Goal: Information Seeking & Learning: Learn about a topic

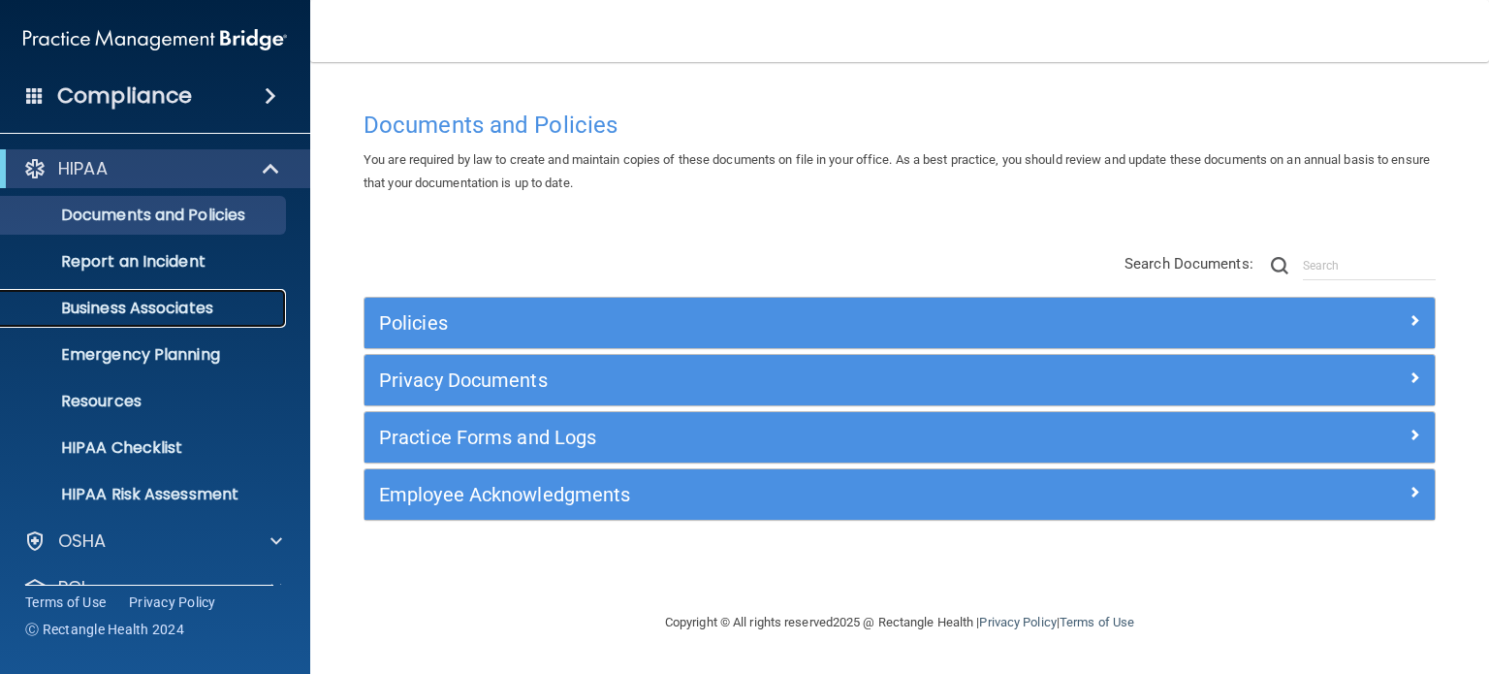
click at [147, 309] on p "Business Associates" at bounding box center [145, 308] width 265 height 19
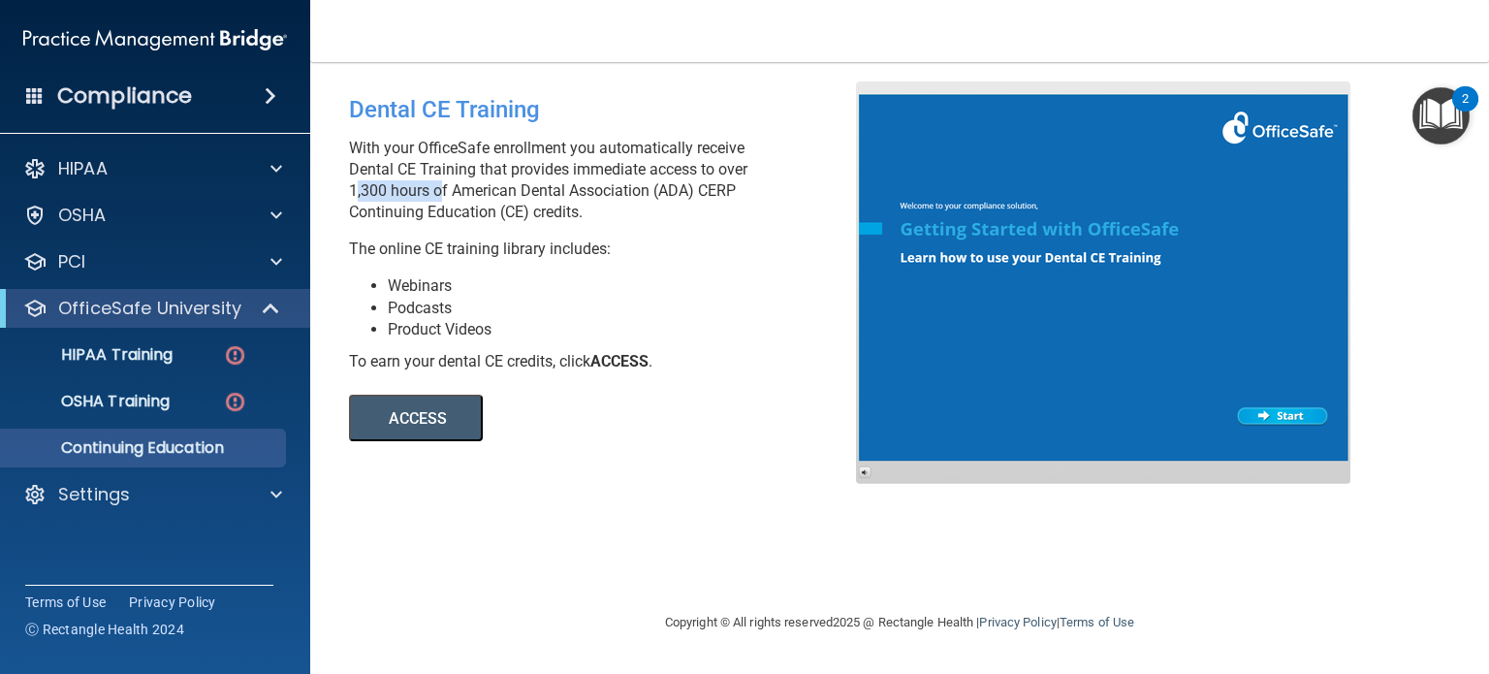
drag, startPoint x: 431, startPoint y: 188, endPoint x: 341, endPoint y: 186, distance: 90.2
click at [341, 186] on div "Dental CE Training With your OfficeSafe enrollment you automatically receive De…" at bounding box center [610, 261] width 551 height 360
drag, startPoint x: 718, startPoint y: 388, endPoint x: 462, endPoint y: 498, distance: 279.7
click at [718, 388] on div "ACCESS ACCESS" at bounding box center [614, 406] width 530 height 69
click at [144, 112] on div "Compliance" at bounding box center [155, 96] width 310 height 43
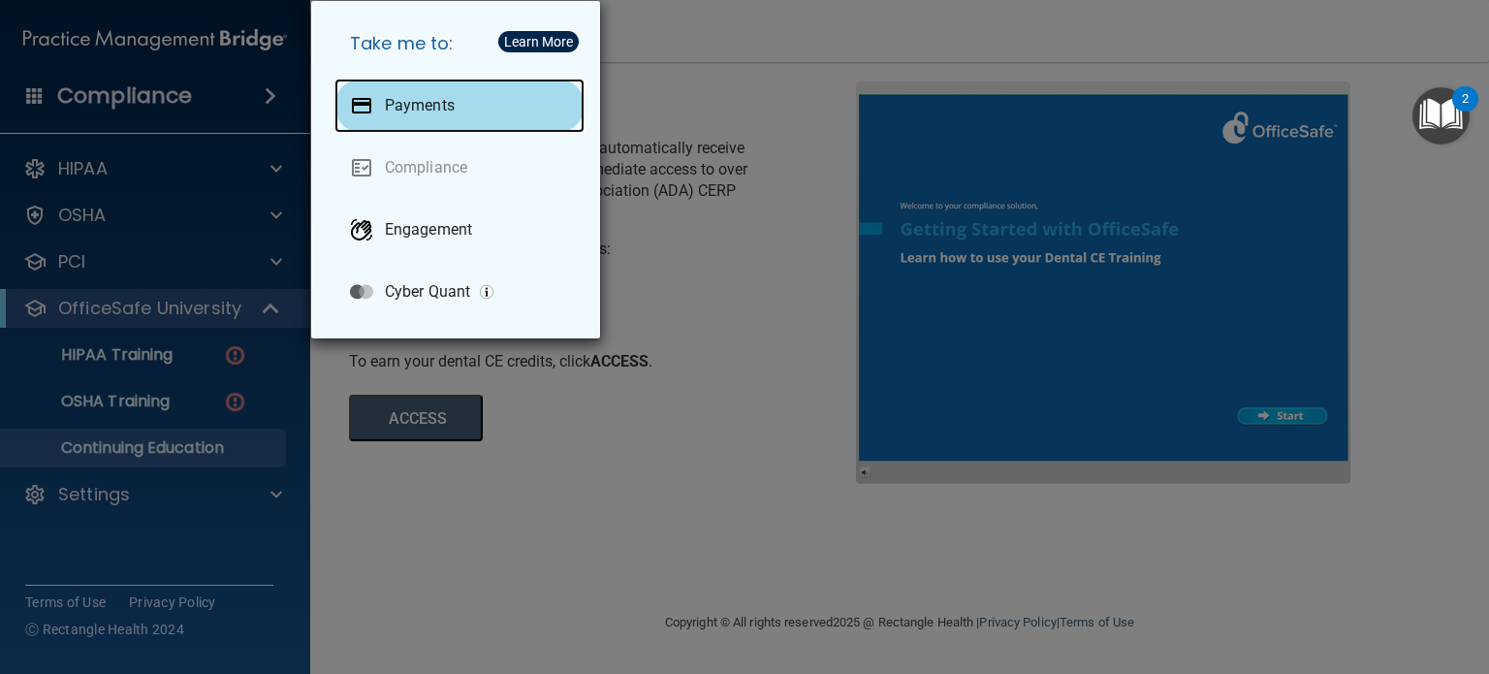
click at [427, 108] on p "Payments" at bounding box center [420, 105] width 70 height 19
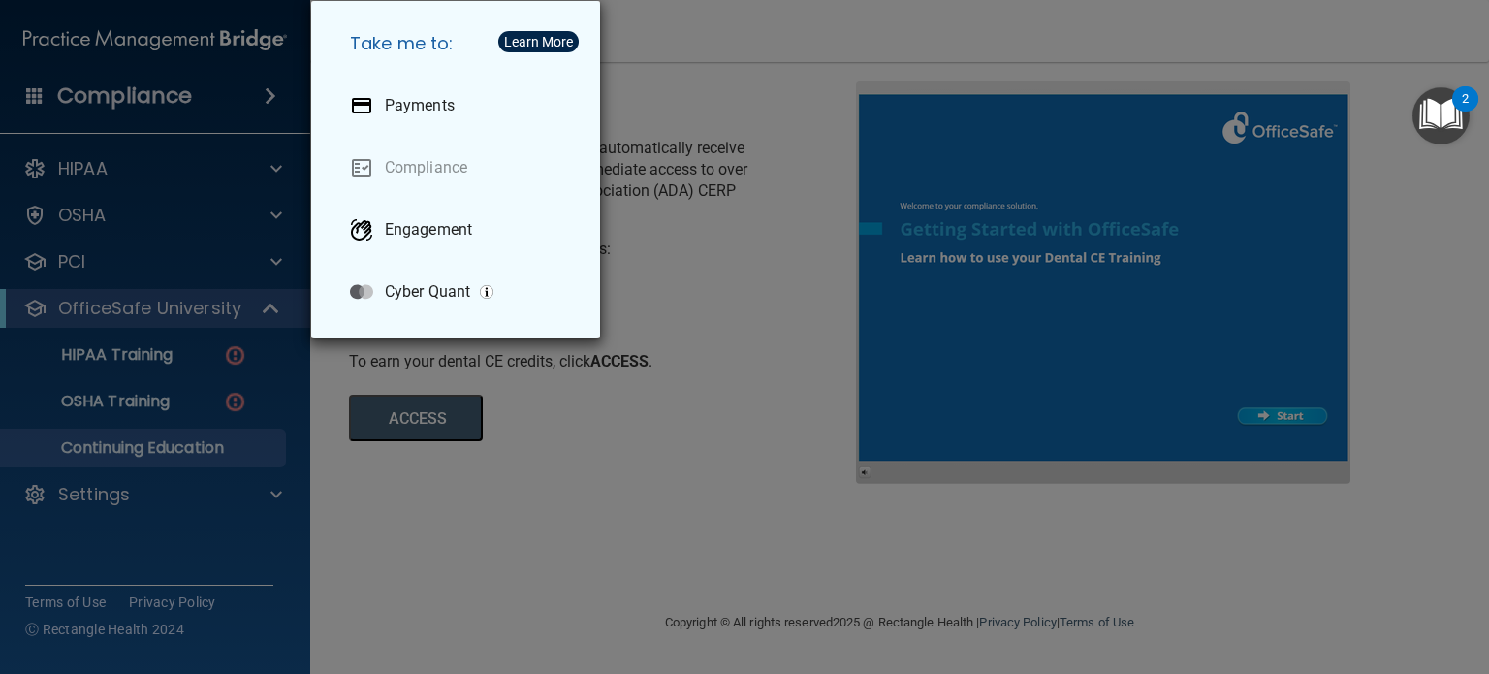
click at [726, 275] on div "Take me to: Payments Compliance Engagement Cyber Quant" at bounding box center [744, 337] width 1489 height 674
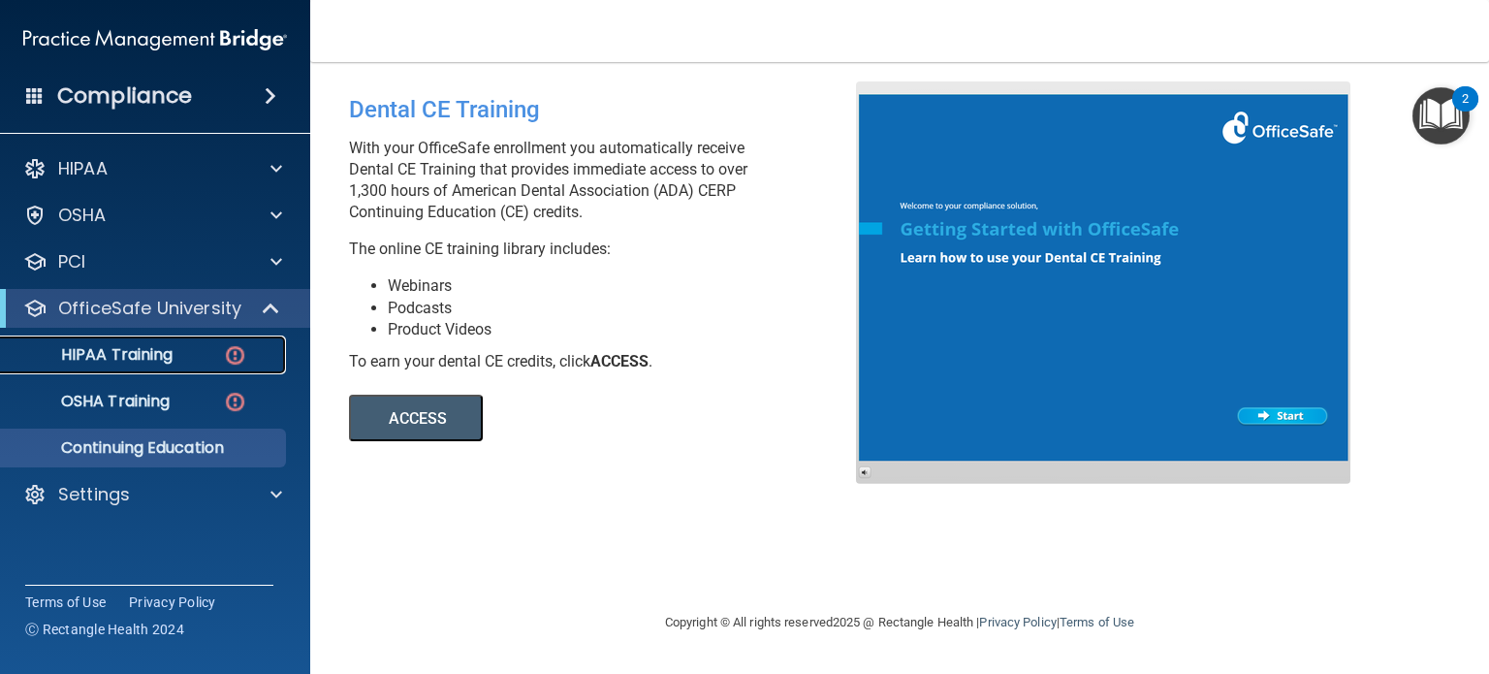
click at [157, 355] on p "HIPAA Training" at bounding box center [93, 354] width 160 height 19
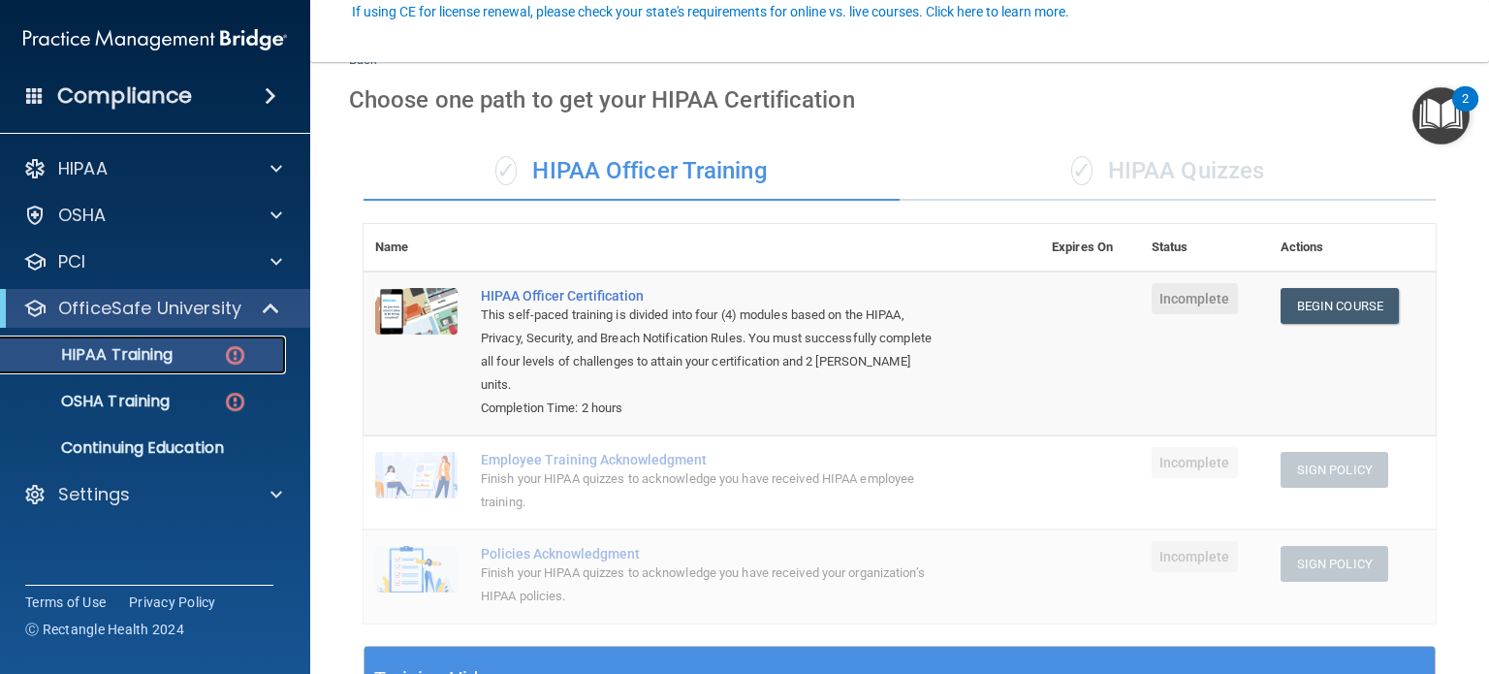
scroll to position [194, 0]
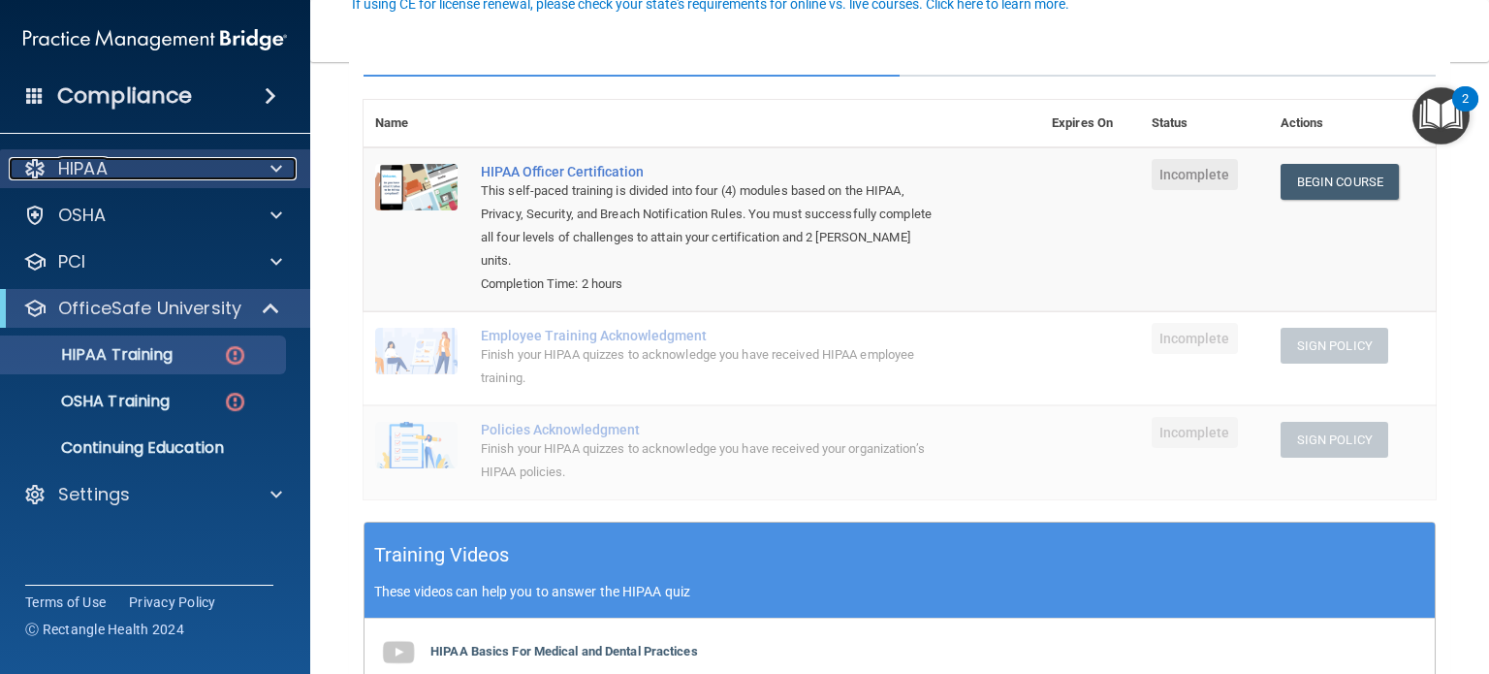
click at [85, 177] on p "HIPAA" at bounding box center [82, 168] width 49 height 23
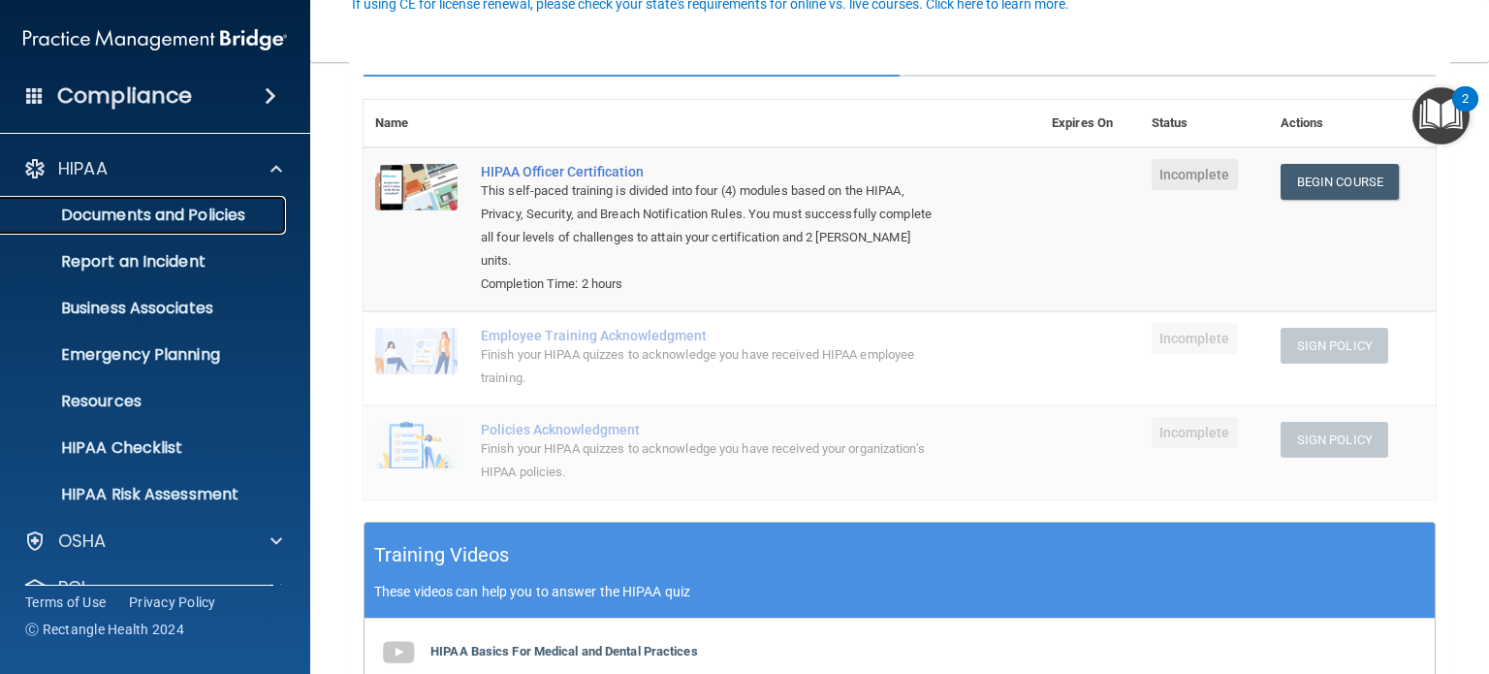
click at [189, 213] on p "Documents and Policies" at bounding box center [145, 215] width 265 height 19
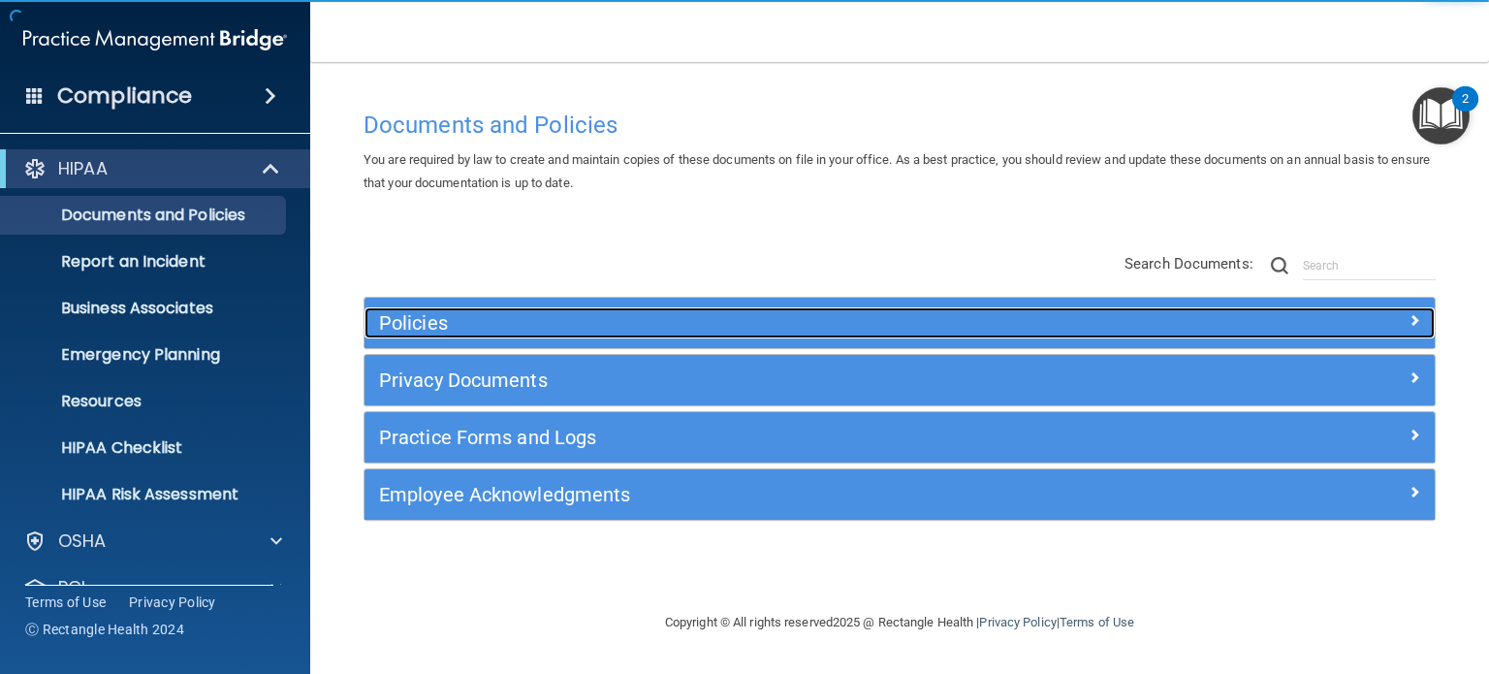
click at [472, 329] on h5 "Policies" at bounding box center [766, 322] width 774 height 21
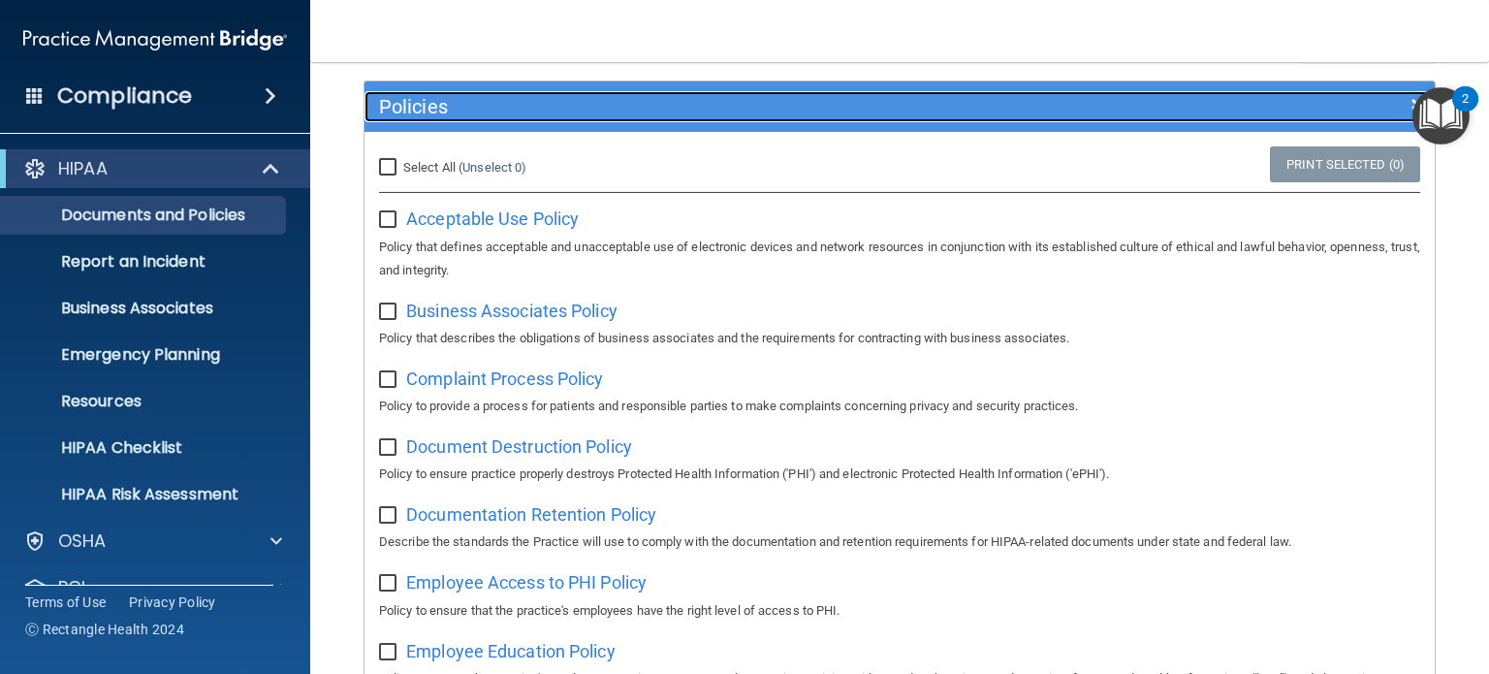
scroll to position [194, 0]
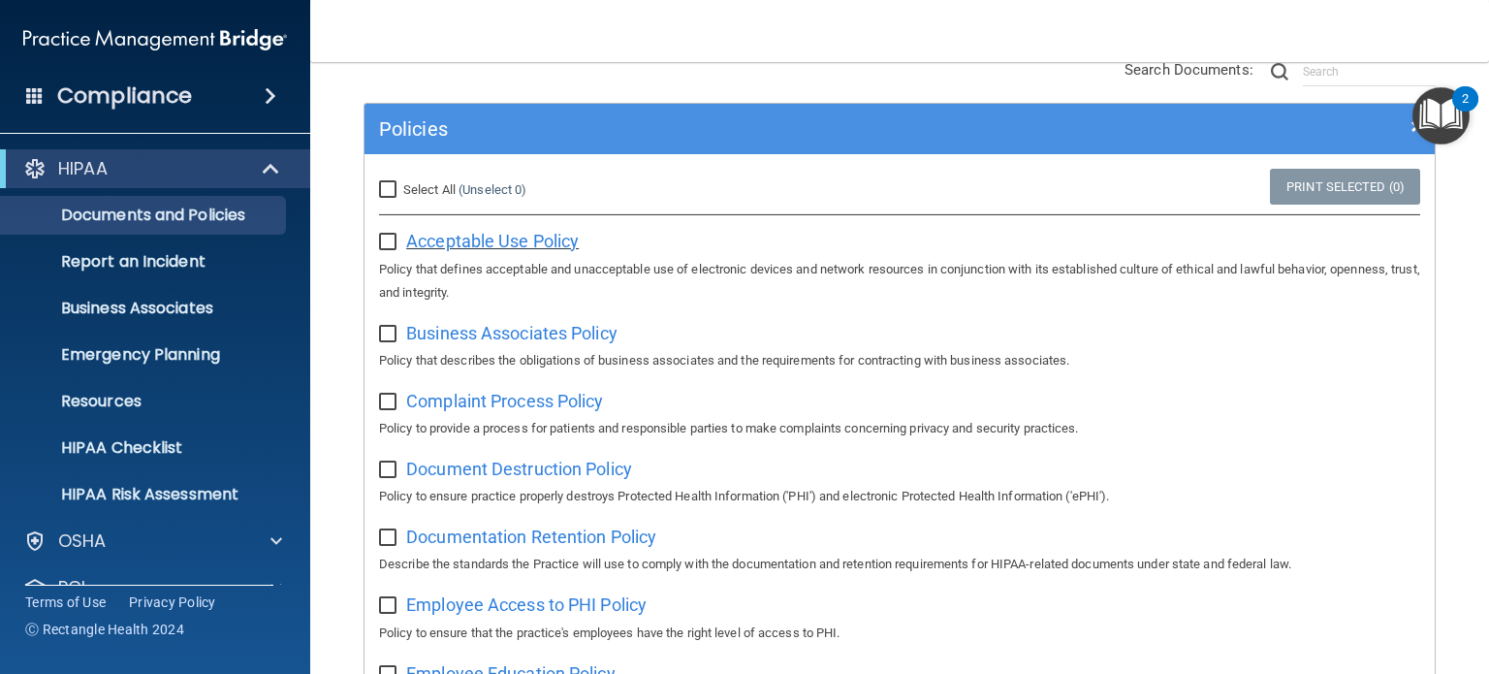
click at [528, 249] on span "Acceptable Use Policy" at bounding box center [492, 241] width 173 height 20
click at [250, 110] on div "Compliance" at bounding box center [155, 96] width 310 height 43
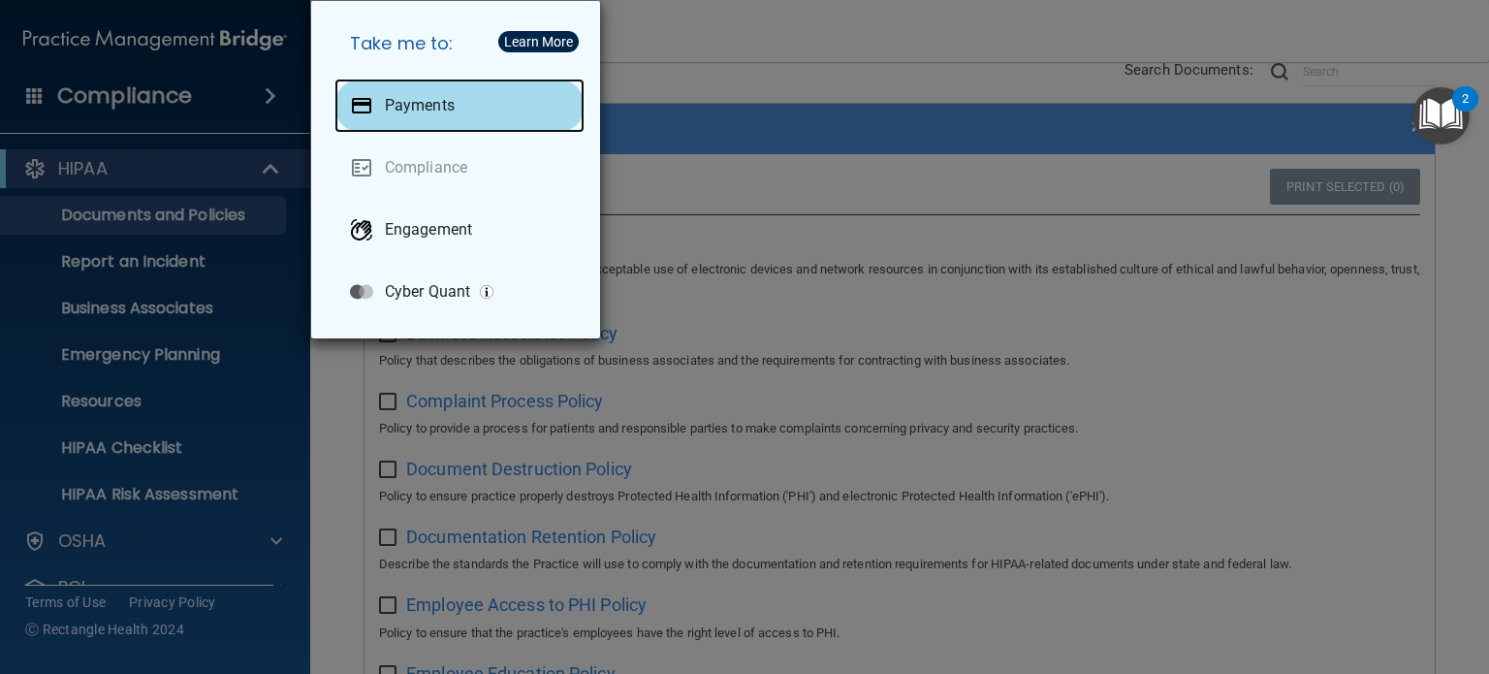
click at [378, 113] on div "Payments" at bounding box center [460, 106] width 250 height 54
